Goal: Task Accomplishment & Management: Manage account settings

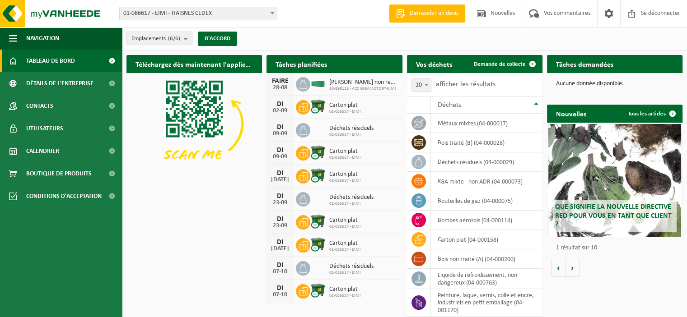
click at [379, 69] on div "Tâches planifiées Consultez votre calendrier" at bounding box center [333, 64] width 135 height 18
click at [376, 62] on div "Tâches planifiées Consultez votre calendrier" at bounding box center [333, 64] width 135 height 18
click at [509, 65] on font "Demande de collecte" at bounding box center [499, 64] width 52 height 6
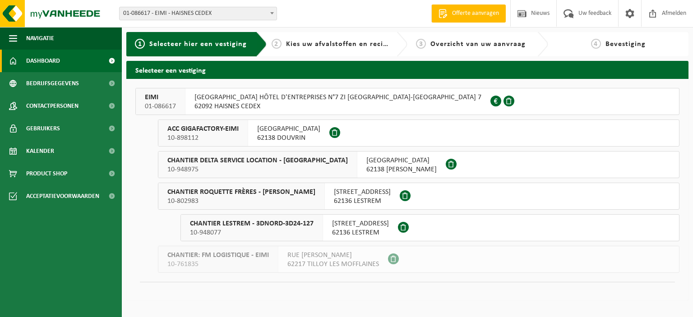
click at [52, 61] on span "Dashboard" at bounding box center [43, 61] width 34 height 23
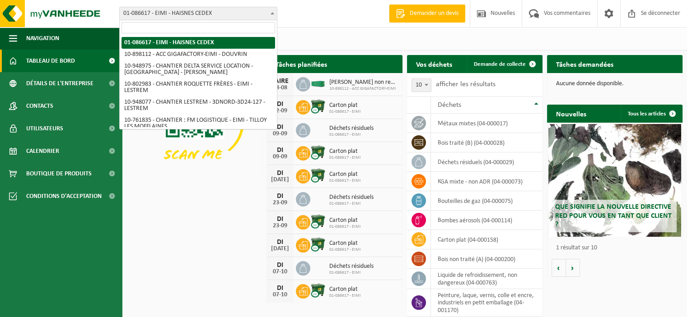
click at [266, 11] on span "01-086617 - EIMI - HAISNES CEDEX" at bounding box center [198, 13] width 157 height 13
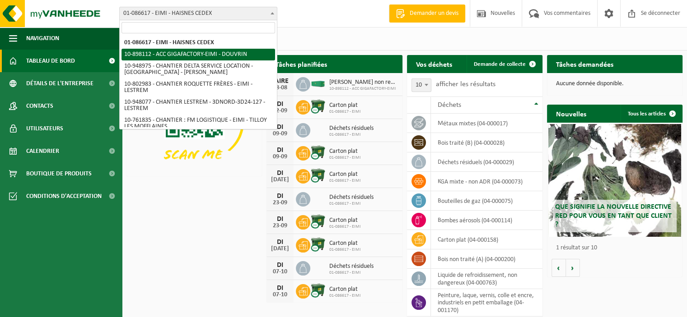
select select "117981"
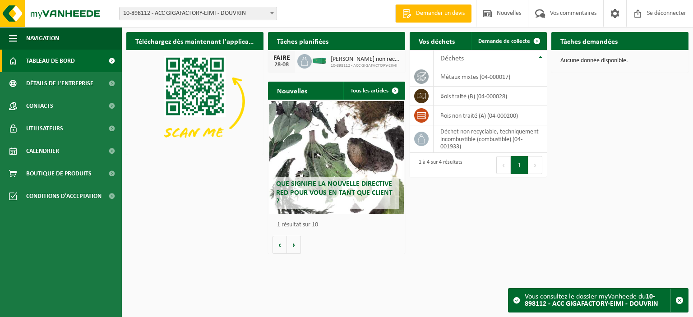
click at [190, 20] on div "Bifurquer: 01-086617 - EIMI - HAISNES CEDEX 10-898112 - ACC GIGAFACTORY-EIMI - …" at bounding box center [346, 14] width 693 height 28
click at [190, 16] on font "10-898112 - ACC GIGAFACTORY-EIMI - DOUVRIN" at bounding box center [184, 13] width 123 height 7
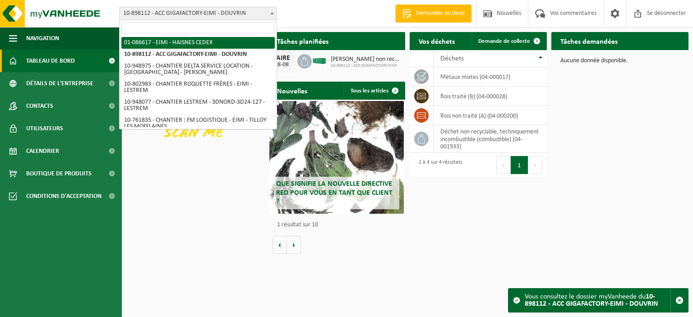
select select "85194"
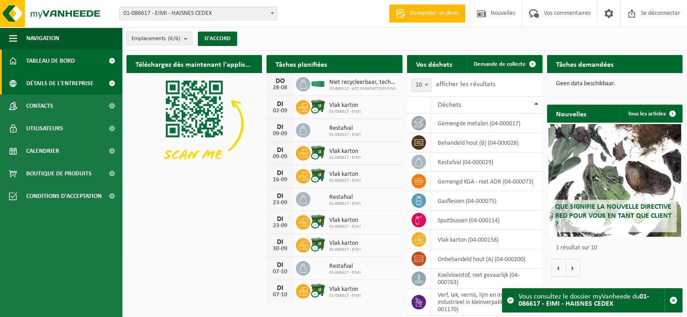
click at [50, 85] on font "Détails de l'entreprise" at bounding box center [59, 83] width 67 height 7
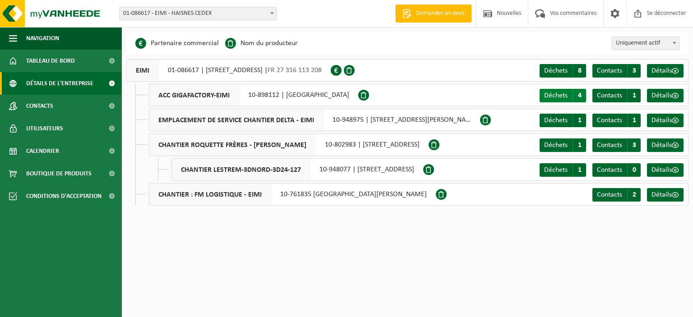
click at [564, 98] on font "Déchets" at bounding box center [555, 95] width 23 height 7
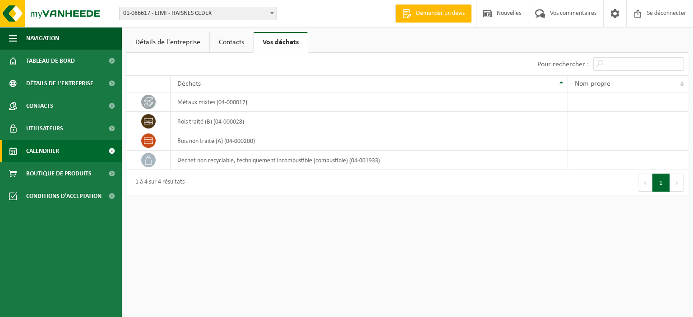
click at [60, 154] on link "Calendrier" at bounding box center [61, 151] width 122 height 23
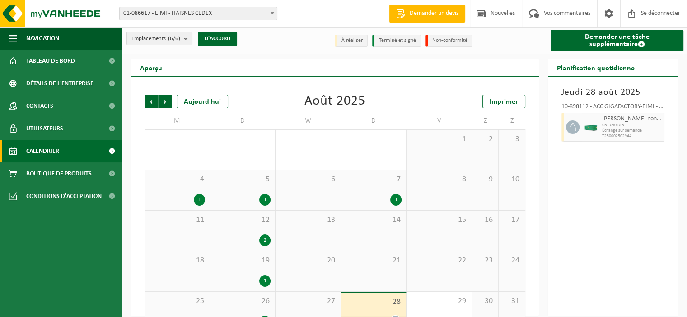
scroll to position [26, 0]
